Goal: Task Accomplishment & Management: Manage account settings

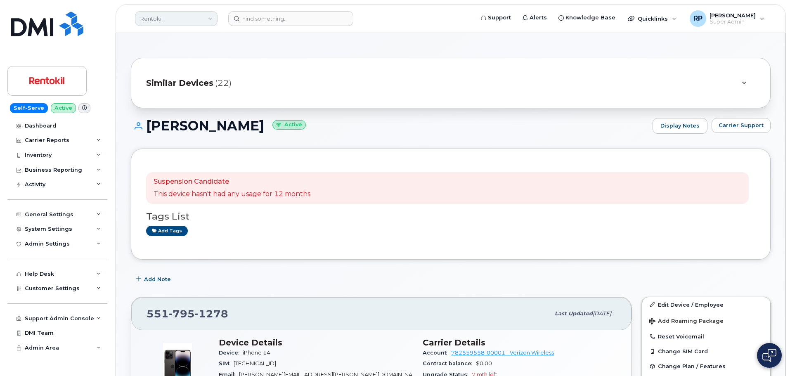
scroll to position [139, 0]
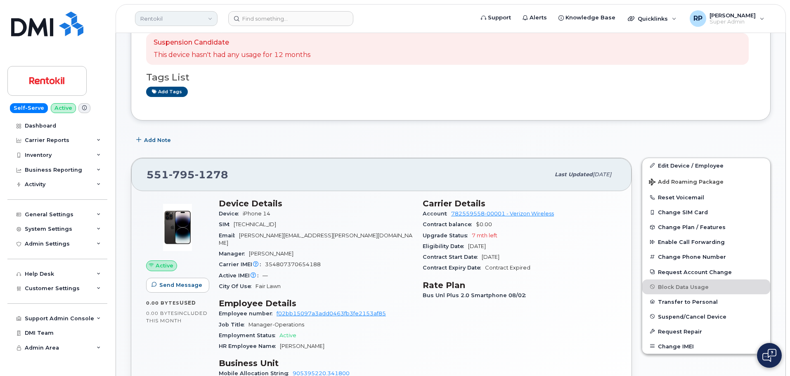
click at [178, 21] on link "Rentokil" at bounding box center [176, 18] width 83 height 15
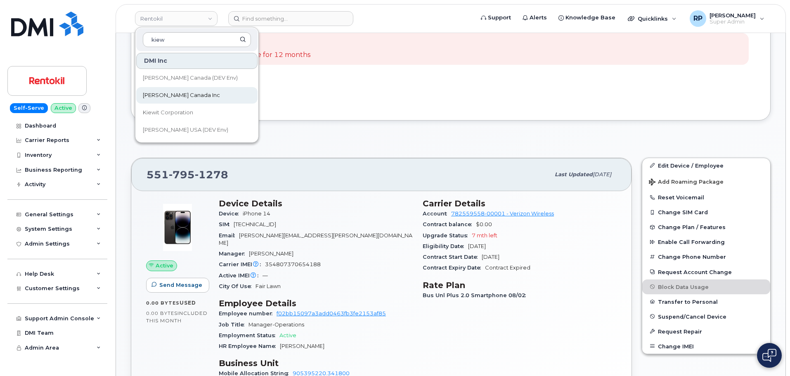
type input "kiew"
click at [172, 94] on span "Kiewit Canada Inc" at bounding box center [181, 95] width 77 height 8
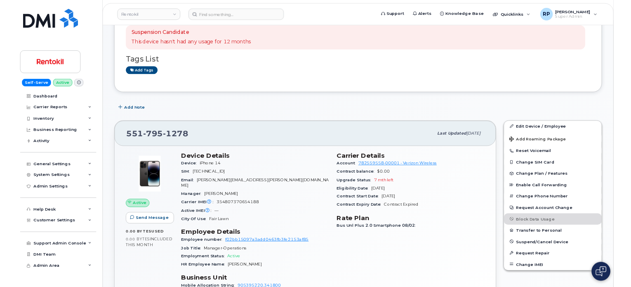
scroll to position [139, 0]
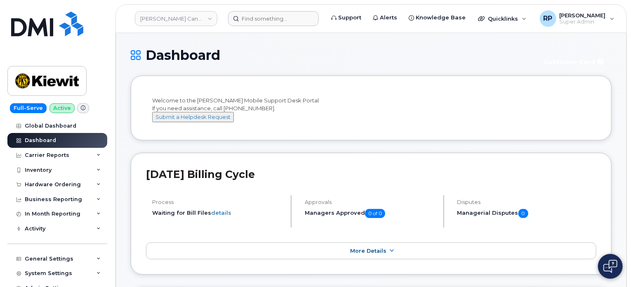
click at [270, 26] on header "Kiewit Canada Inc Support Alerts Knowledge Base Quicklinks Suspend / Cancel Dev…" at bounding box center [372, 18] width 512 height 29
click at [269, 21] on input at bounding box center [273, 18] width 91 height 15
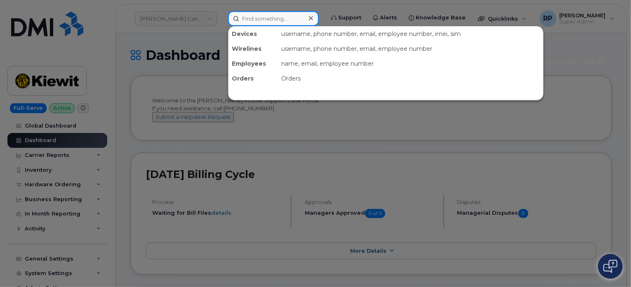
paste input "PASCAL.DUGUAY@KIEWIT.COM"
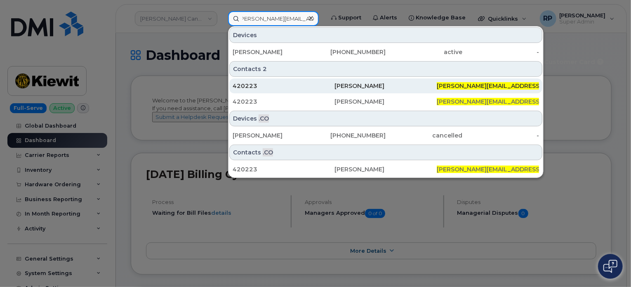
type input "PASCAL.DUGUAY@KIEWIT.COM"
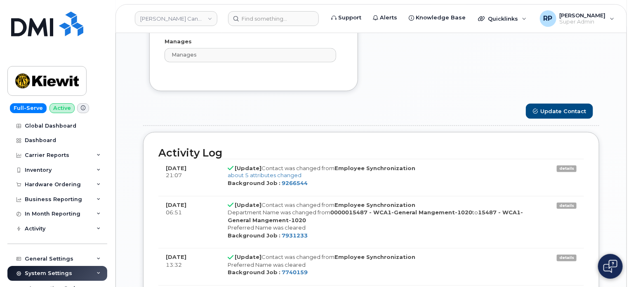
scroll to position [619, 0]
click at [244, 174] on link "about 5 attributes changed" at bounding box center [265, 174] width 74 height 7
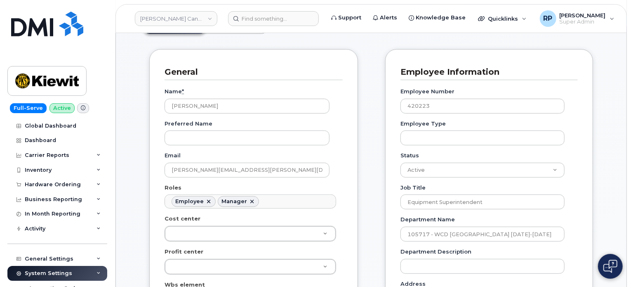
scroll to position [68, 0]
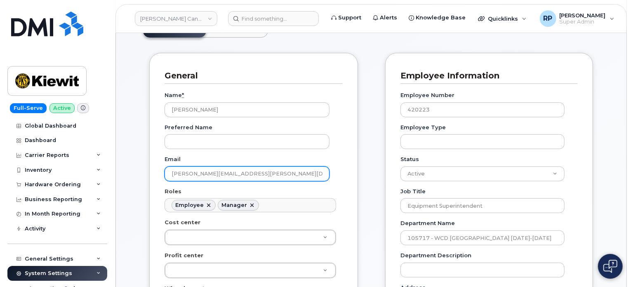
drag, startPoint x: 267, startPoint y: 175, endPoint x: 165, endPoint y: 176, distance: 102.3
click at [165, 176] on input "PASCAL.DUGUAY@KIEWIT.COM" at bounding box center [247, 173] width 165 height 15
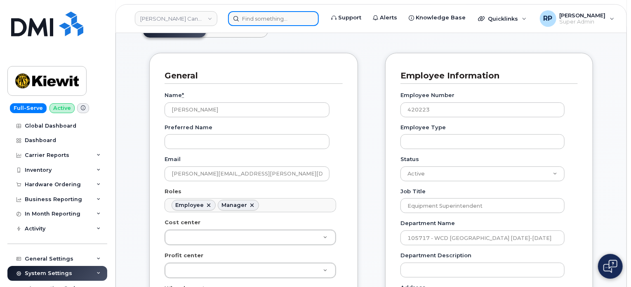
click at [263, 16] on input at bounding box center [273, 18] width 91 height 15
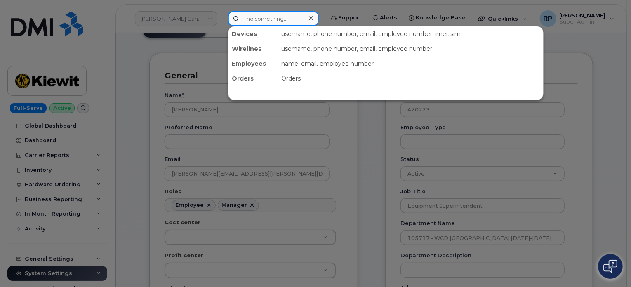
paste input "PASCAL.DUGUAY@KIEWIT.COM"
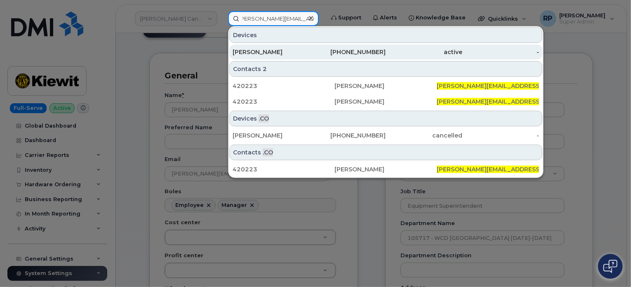
type input "PASCAL.DUGUAY@KIEWIT.COM"
click at [272, 51] on div "Pascal Duguay" at bounding box center [271, 52] width 77 height 8
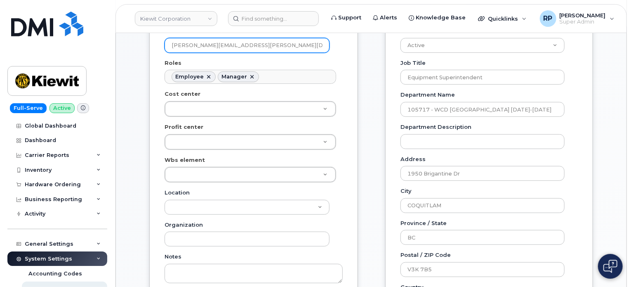
scroll to position [206, 0]
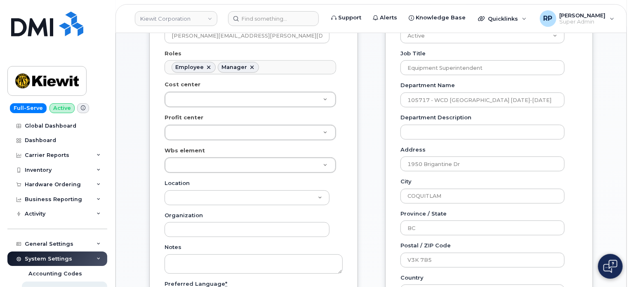
click at [376, 176] on div "General Name * Pascal Duguay Preferred Name Email PASCAL.DUGUAY@KIEWIT.COM Role…" at bounding box center [371, 215] width 456 height 600
click at [379, 198] on div "Carrier Support Contact Details Carrier name Carrier name Carrier name Internat…" at bounding box center [489, 215] width 220 height 600
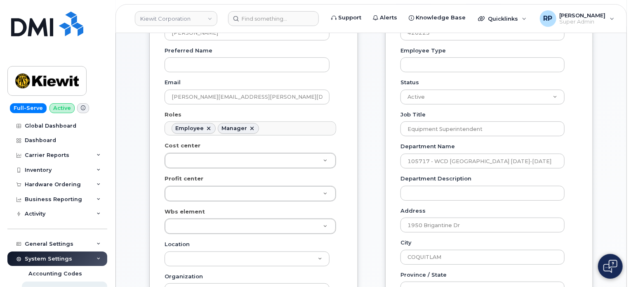
scroll to position [137, 0]
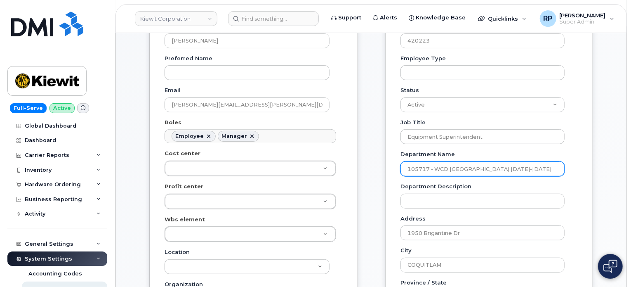
drag, startPoint x: 404, startPoint y: 171, endPoint x: 427, endPoint y: 172, distance: 23.1
click at [427, 172] on input "105717 - WCD Marine Yard 2024-2025" at bounding box center [483, 168] width 164 height 15
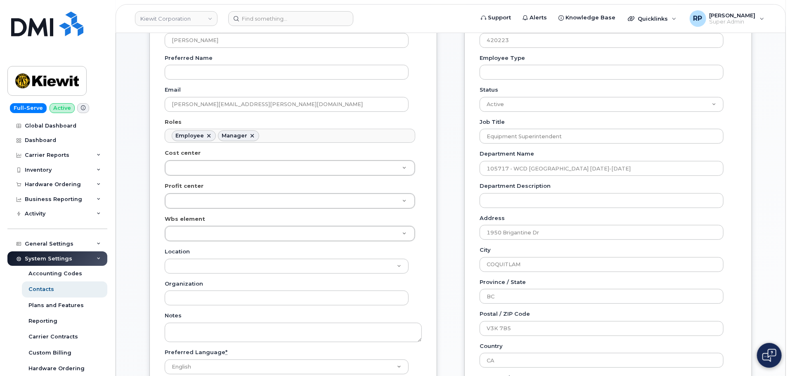
scroll to position [24, 0]
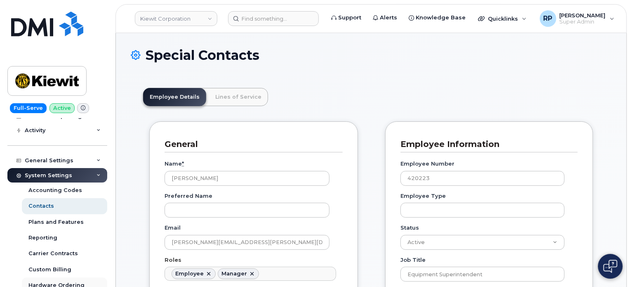
scroll to position [68, 0]
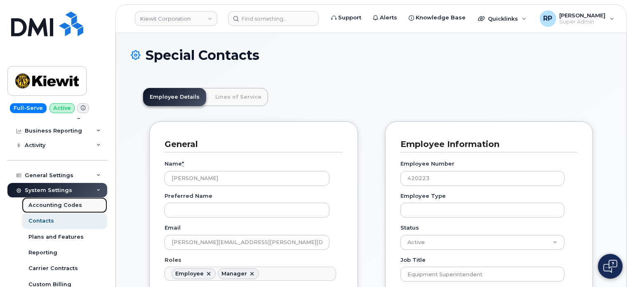
click at [60, 206] on div "Accounting Codes" at bounding box center [55, 204] width 54 height 7
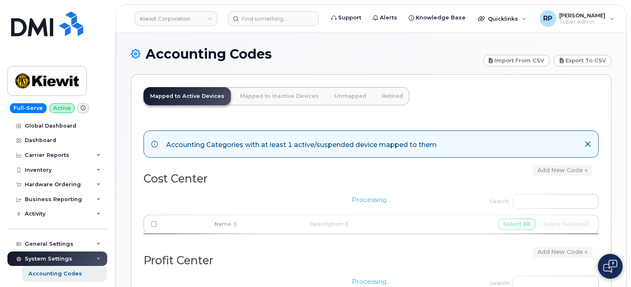
scroll to position [137, 0]
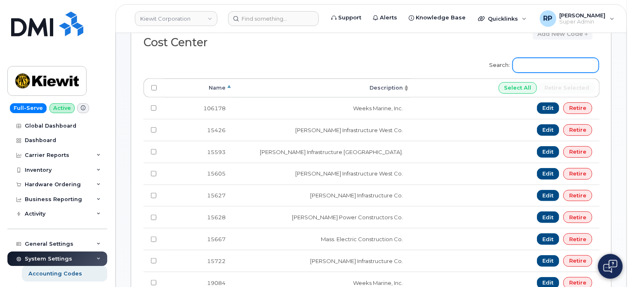
click at [541, 65] on input "Search:" at bounding box center [556, 65] width 86 height 15
paste input "105717"
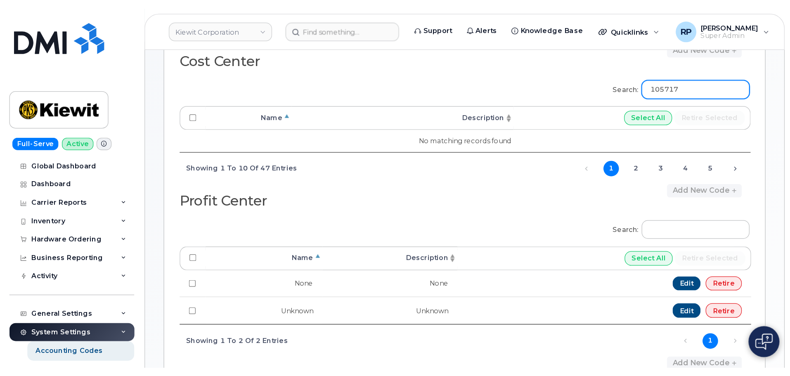
scroll to position [0, 0]
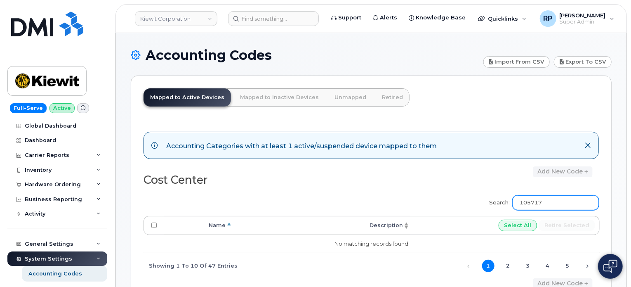
type input "105717"
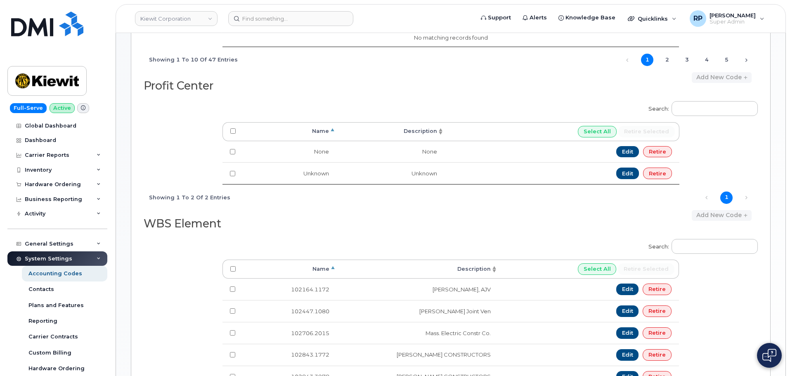
scroll to position [206, 0]
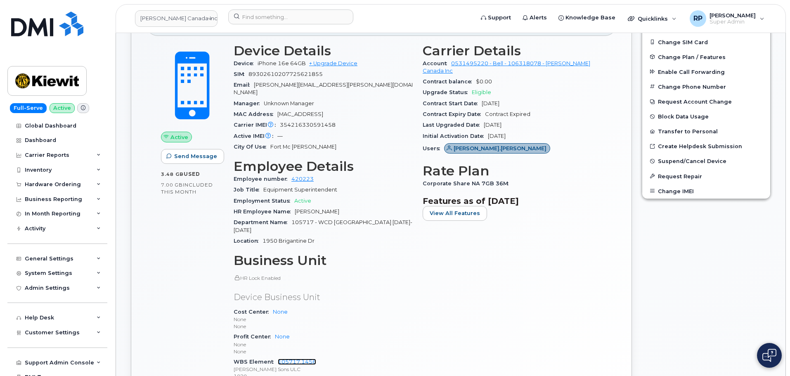
scroll to position [206, 0]
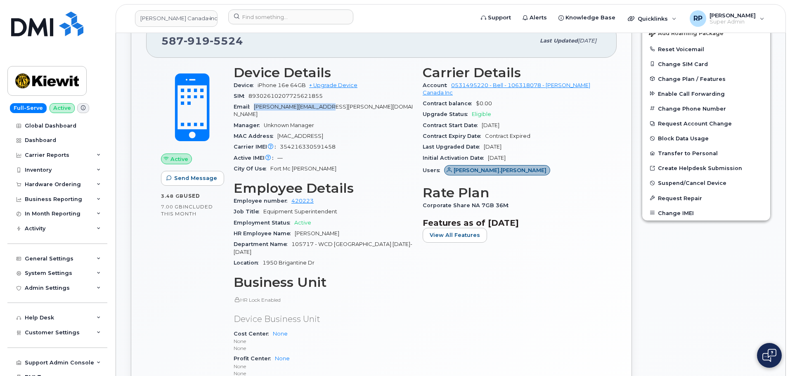
drag, startPoint x: 345, startPoint y: 106, endPoint x: 255, endPoint y: 105, distance: 90.0
click at [255, 105] on div "Email PASCAL.DUGUAY@KIEWIT.COM" at bounding box center [323, 111] width 179 height 19
copy span "PASCAL.DUGUAY@KIEWIT.COM"
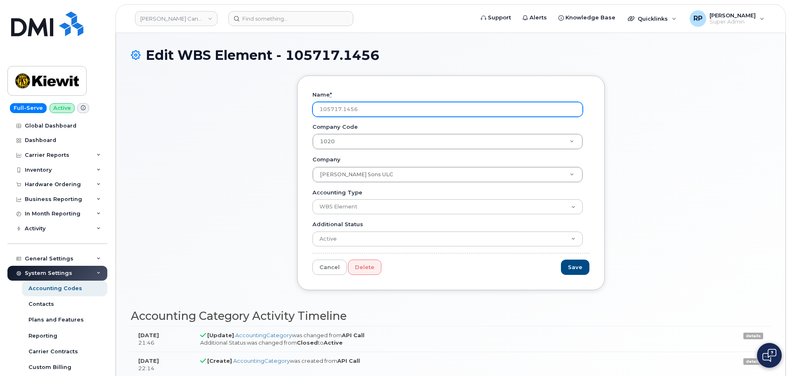
drag, startPoint x: 363, startPoint y: 110, endPoint x: 301, endPoint y: 111, distance: 61.9
click at [301, 111] on div "Name * 105717.1456 Company Code 1020 Company Code Company Code Peter Kiewit Son…" at bounding box center [450, 183] width 307 height 215
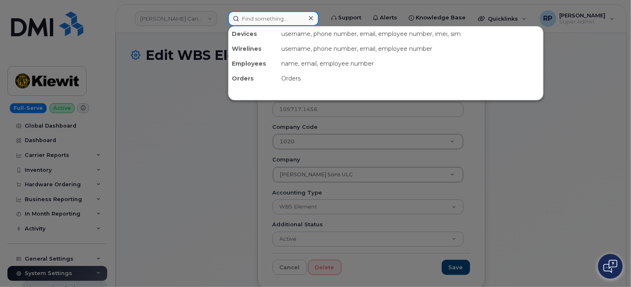
click at [276, 19] on input at bounding box center [273, 18] width 91 height 15
paste input "Pavan.Johal@kiewit.com"
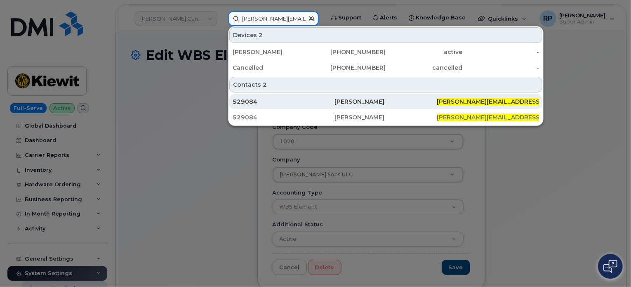
type input "Pavan.Johal@kiewit.com"
click at [288, 102] on div "529084" at bounding box center [284, 101] width 102 height 8
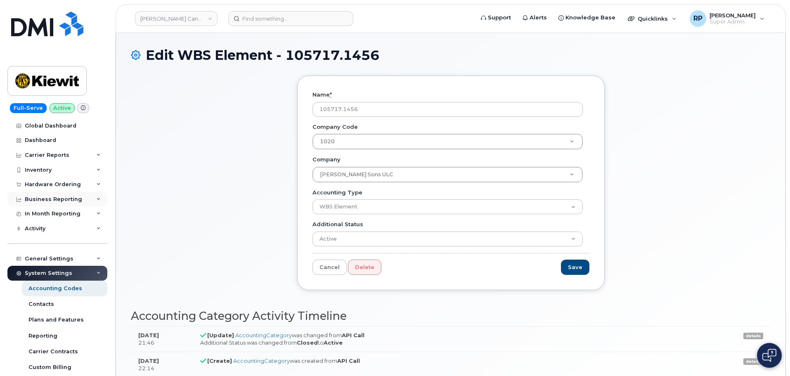
click at [67, 201] on div "Business Reporting" at bounding box center [53, 199] width 57 height 7
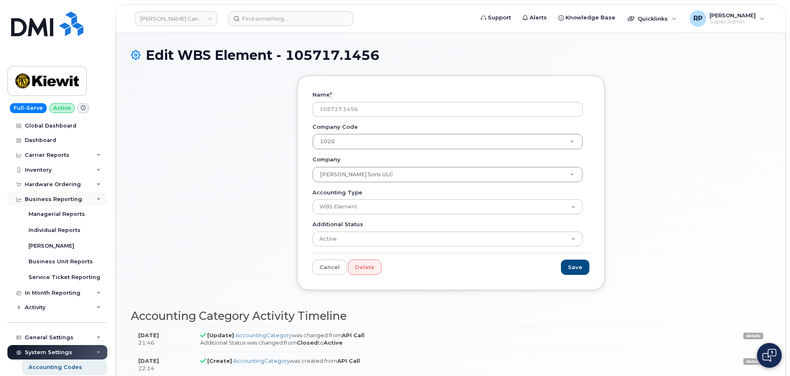
click at [67, 201] on div "Business Reporting" at bounding box center [53, 199] width 57 height 7
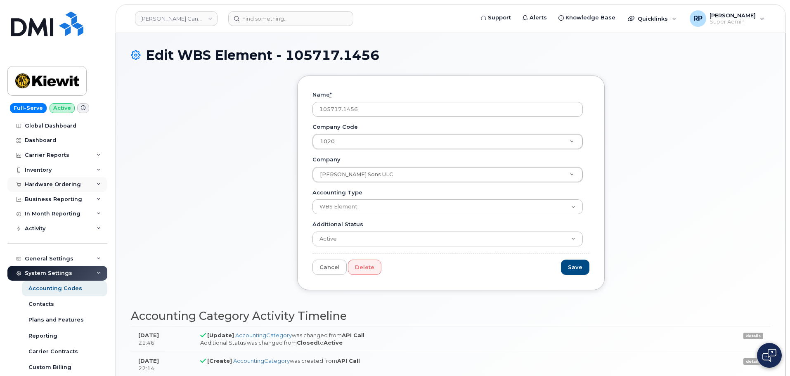
click at [62, 187] on div "Hardware Ordering" at bounding box center [53, 184] width 56 height 7
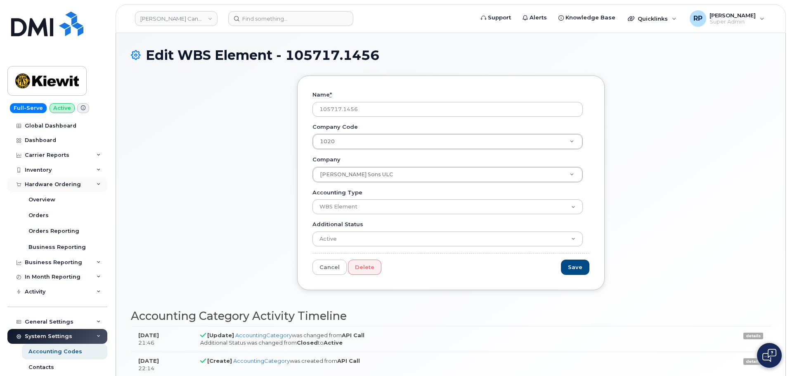
click at [62, 187] on div "Hardware Ordering" at bounding box center [53, 184] width 56 height 7
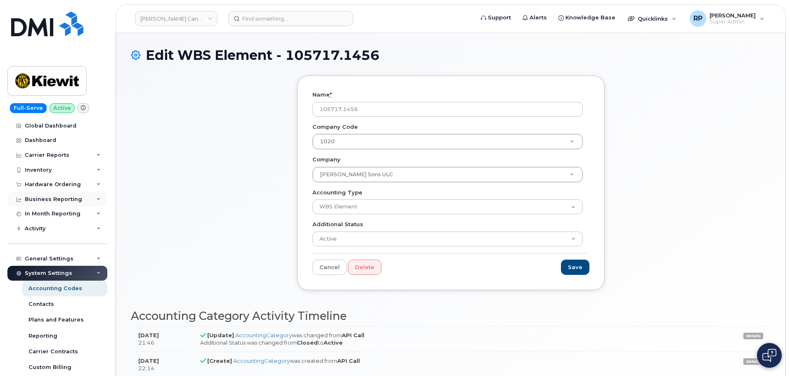
click at [61, 197] on div "Business Reporting" at bounding box center [53, 199] width 57 height 7
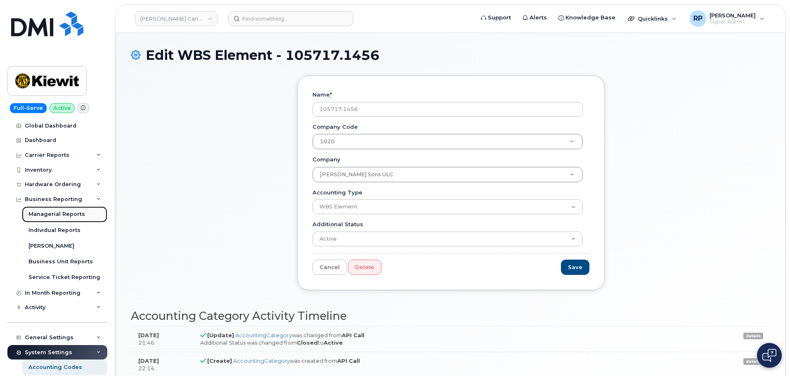
click at [59, 214] on div "Managerial Reports" at bounding box center [56, 213] width 57 height 7
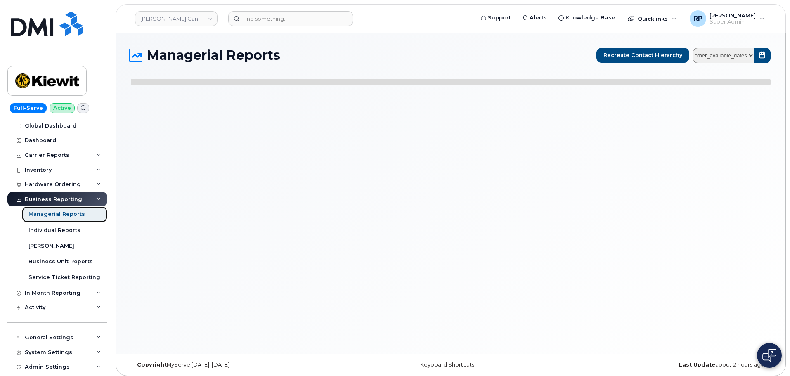
select select
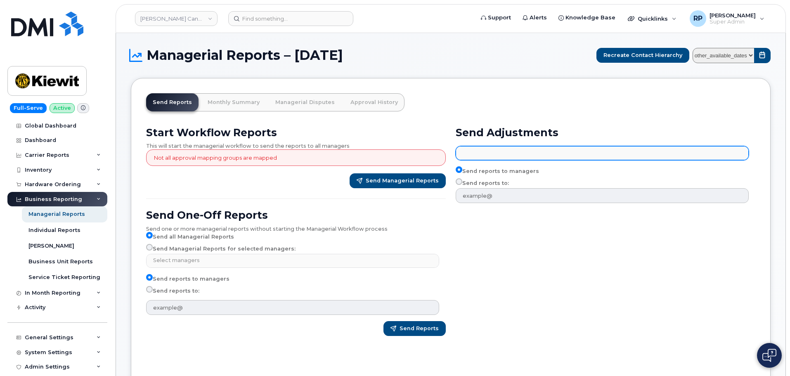
paste input "PASCAL.DUGUAY@KIEWIT.COM"
type input "PASCAL.DUGUAY@KIEWIT.COM"
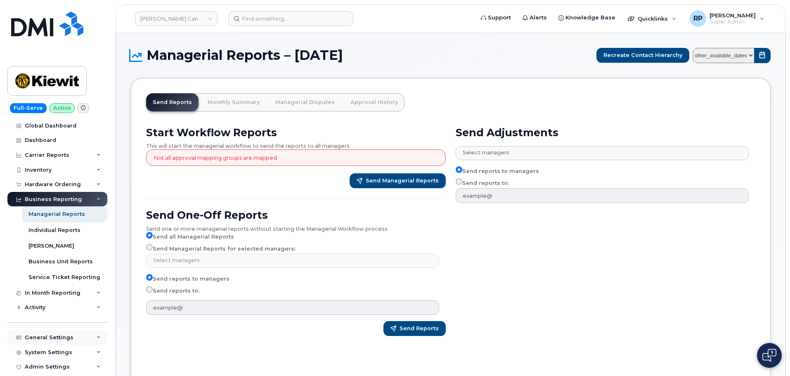
type input "Select managers"
click at [78, 336] on div "General Settings" at bounding box center [57, 337] width 100 height 15
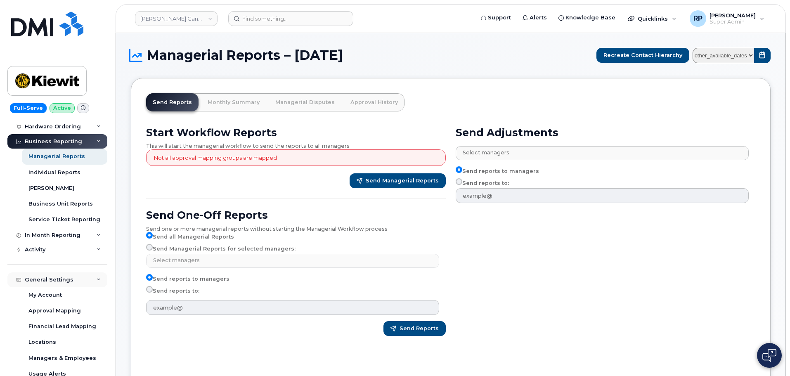
scroll to position [137, 0]
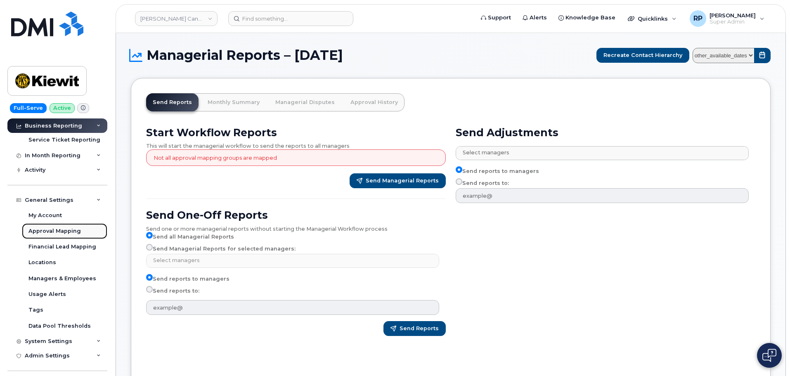
click at [59, 230] on div "Approval Mapping" at bounding box center [54, 230] width 52 height 7
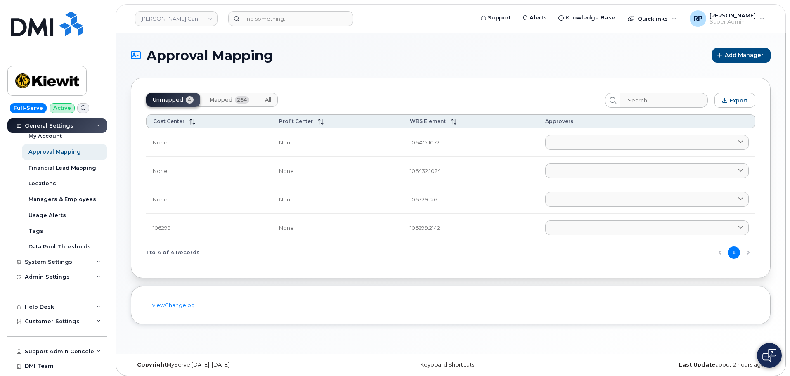
click at [231, 102] on span "Mapped" at bounding box center [220, 100] width 23 height 7
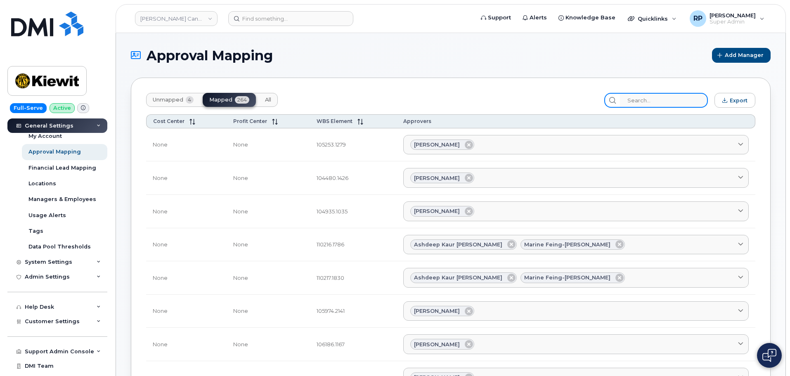
click at [668, 106] on input "search" at bounding box center [664, 100] width 88 height 15
paste input "105717.1456"
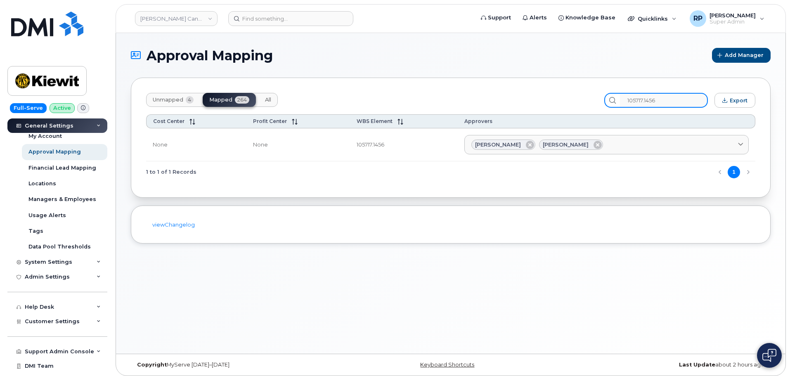
type input "105717.1456"
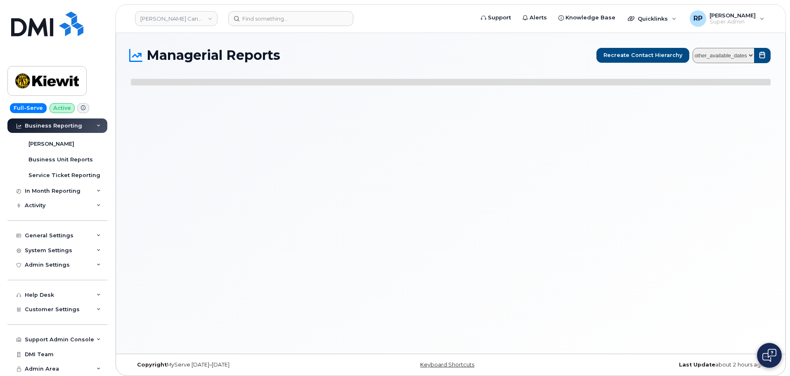
select select
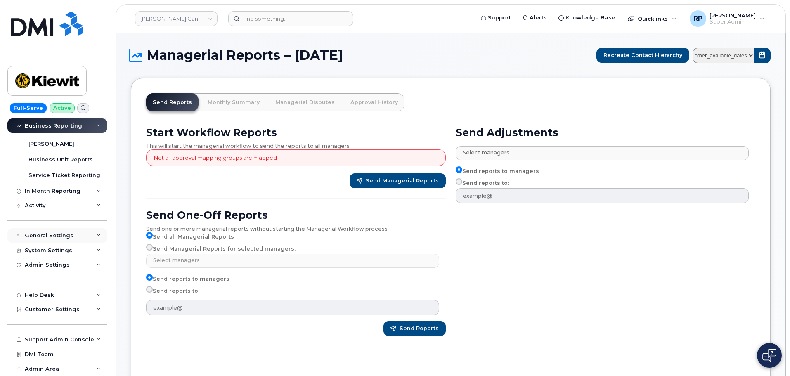
click at [55, 237] on div "General Settings" at bounding box center [49, 235] width 49 height 7
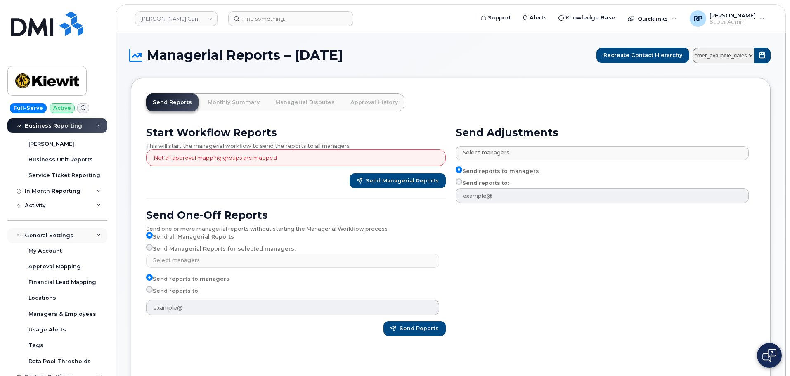
scroll to position [216, 0]
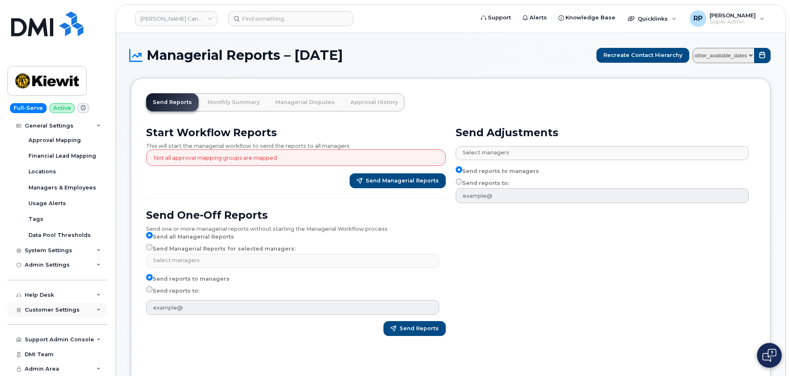
click at [52, 308] on span "Customer Settings" at bounding box center [52, 310] width 55 height 6
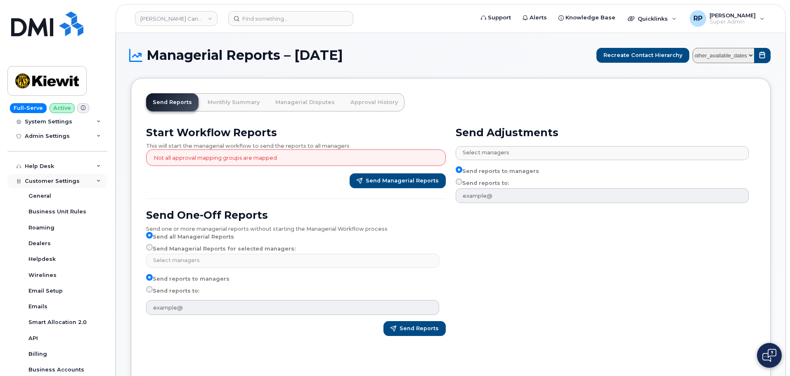
scroll to position [366, 0]
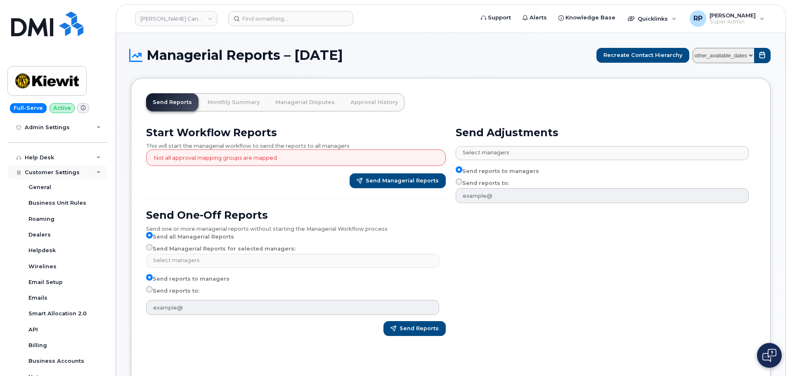
click at [71, 170] on span "Customer Settings" at bounding box center [52, 172] width 55 height 6
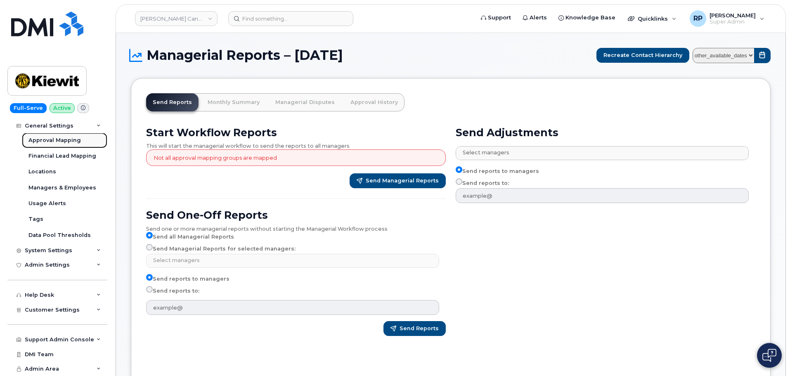
click at [61, 139] on div "Approval Mapping" at bounding box center [54, 140] width 52 height 7
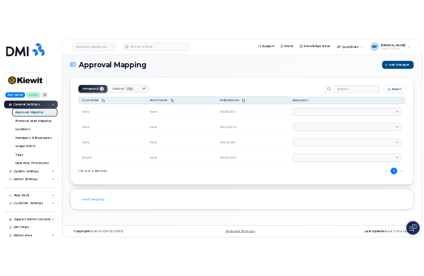
scroll to position [4, 0]
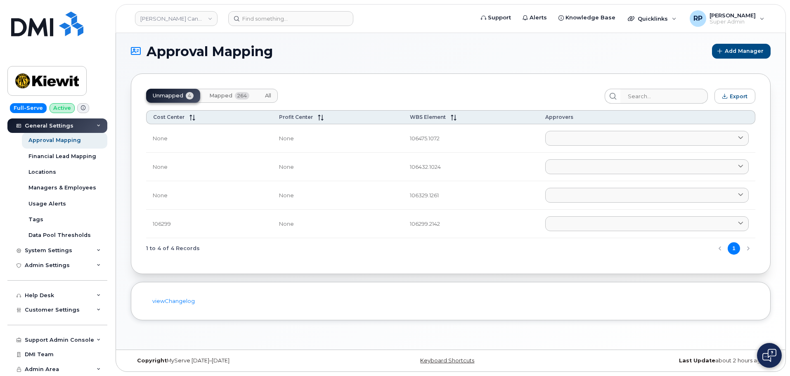
click at [230, 95] on span "Mapped" at bounding box center [220, 95] width 23 height 7
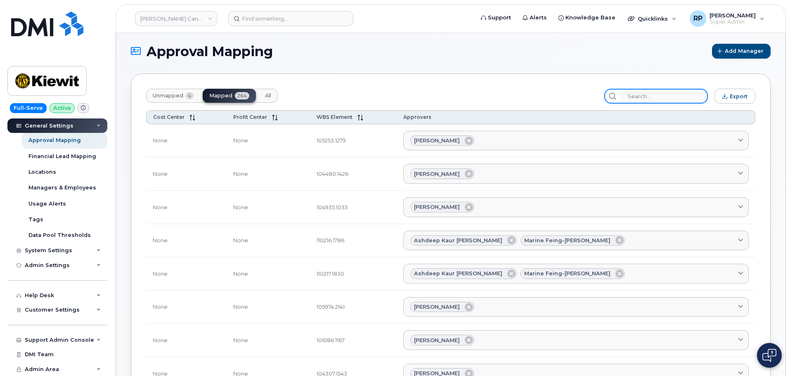
click at [653, 95] on input "search" at bounding box center [664, 96] width 88 height 15
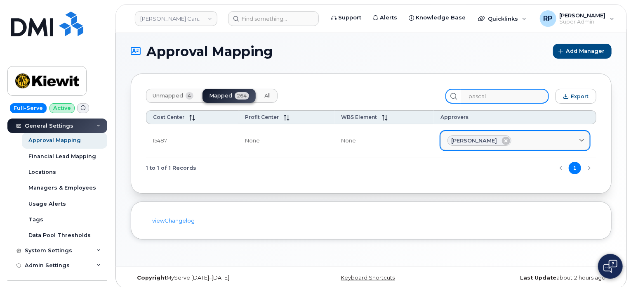
type input "pascal"
click at [527, 141] on div "Pascal Duguay" at bounding box center [515, 140] width 135 height 11
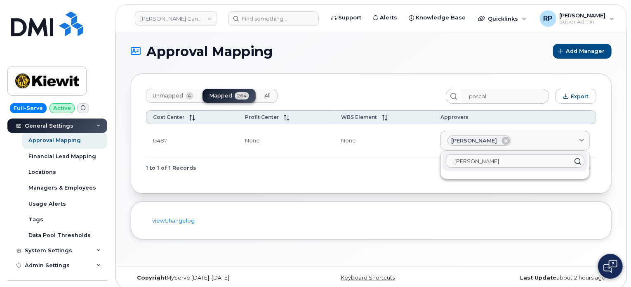
click at [498, 160] on input "pavan" at bounding box center [515, 160] width 139 height 13
drag, startPoint x: 498, startPoint y: 160, endPoint x: 353, endPoint y: 161, distance: 145.7
click at [353, 161] on div "Cost Center Profit Center WBS Element Approvers 15487 None None Pascal Duguay p…" at bounding box center [371, 144] width 451 height 68
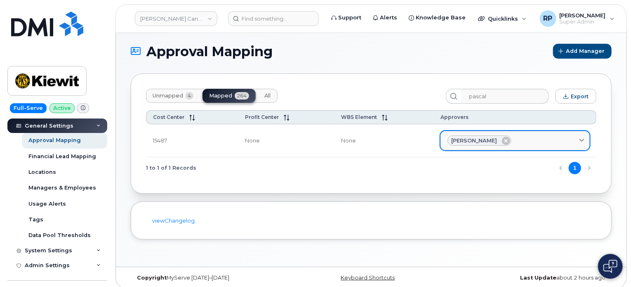
click at [561, 141] on div "Pascal Duguay" at bounding box center [515, 140] width 135 height 11
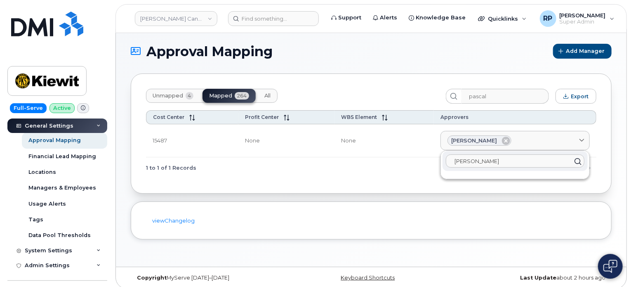
paste input "Pavan.Johal@kiewit.com"
type input "Pavan.Johal@kiewit.com"
click at [578, 160] on icon at bounding box center [578, 161] width 12 height 12
click at [579, 158] on icon at bounding box center [578, 161] width 12 height 12
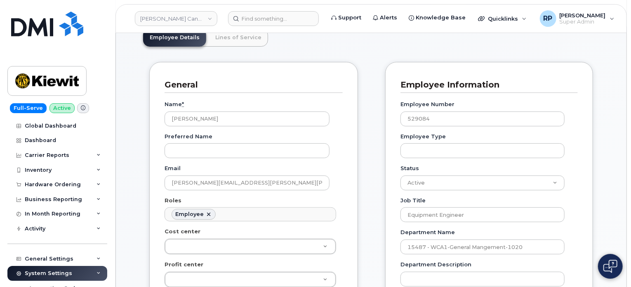
scroll to position [137, 0]
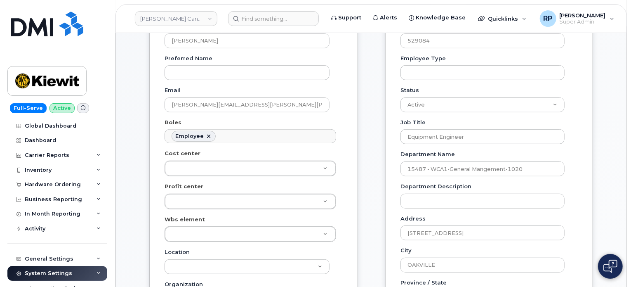
click at [357, 160] on div "General Name * [PERSON_NAME] Preferred Name Email [PERSON_NAME][EMAIL_ADDRESS][…" at bounding box center [253, 210] width 209 height 452
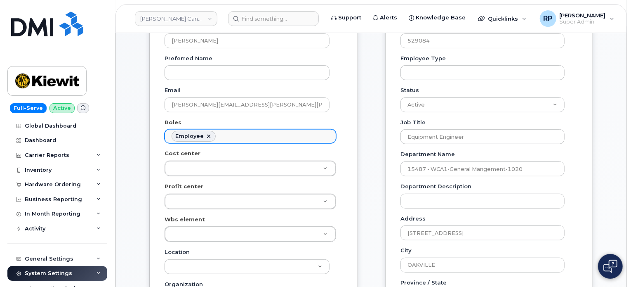
click at [274, 140] on ul "Employee" at bounding box center [250, 136] width 171 height 13
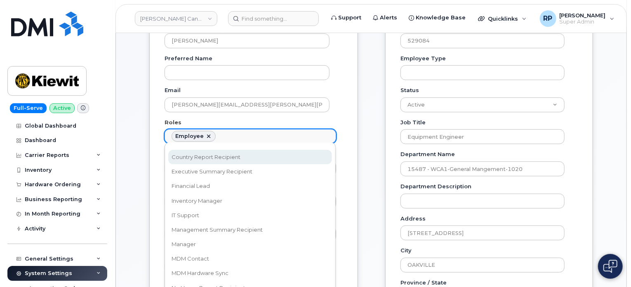
scroll to position [106, 0]
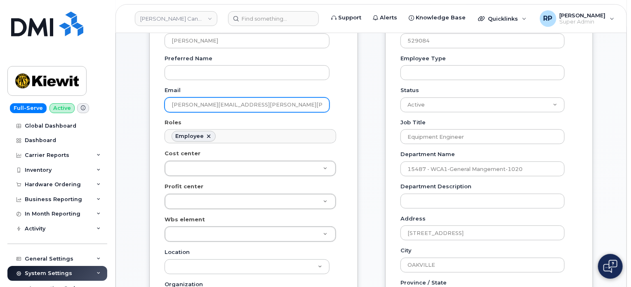
drag, startPoint x: 278, startPoint y: 106, endPoint x: 163, endPoint y: 109, distance: 114.3
click at [163, 109] on div "General Name * [PERSON_NAME] Preferred Name Email [PERSON_NAME][EMAIL_ADDRESS][…" at bounding box center [253, 210] width 209 height 452
